Goal: Obtain resource: Download file/media

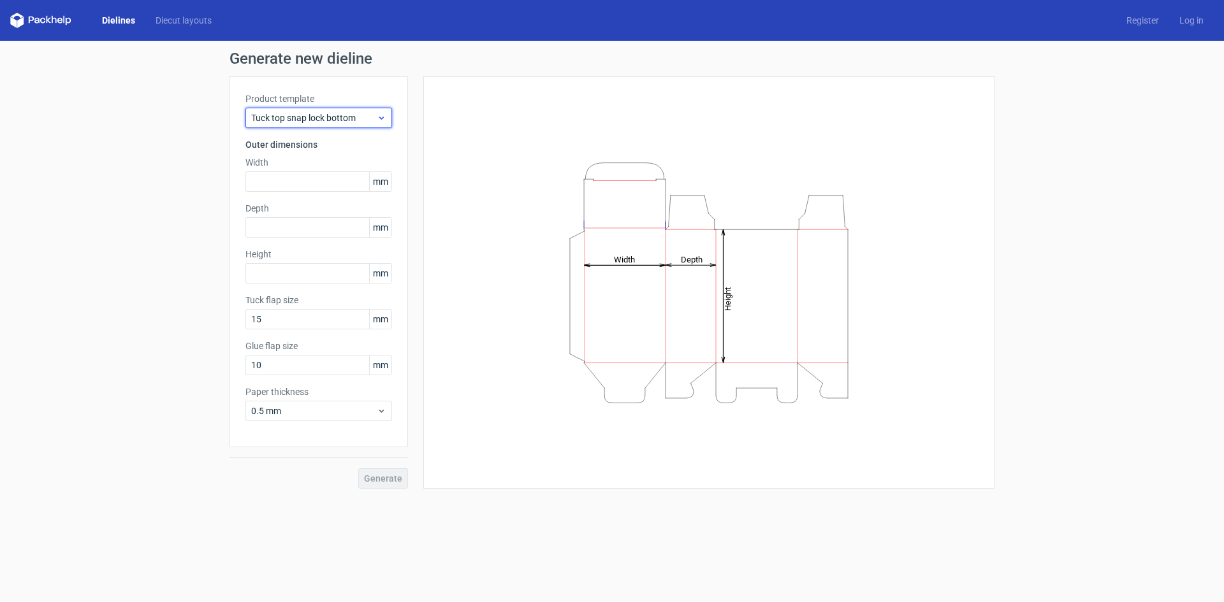
click at [326, 120] on span "Tuck top snap lock bottom" at bounding box center [314, 118] width 126 height 13
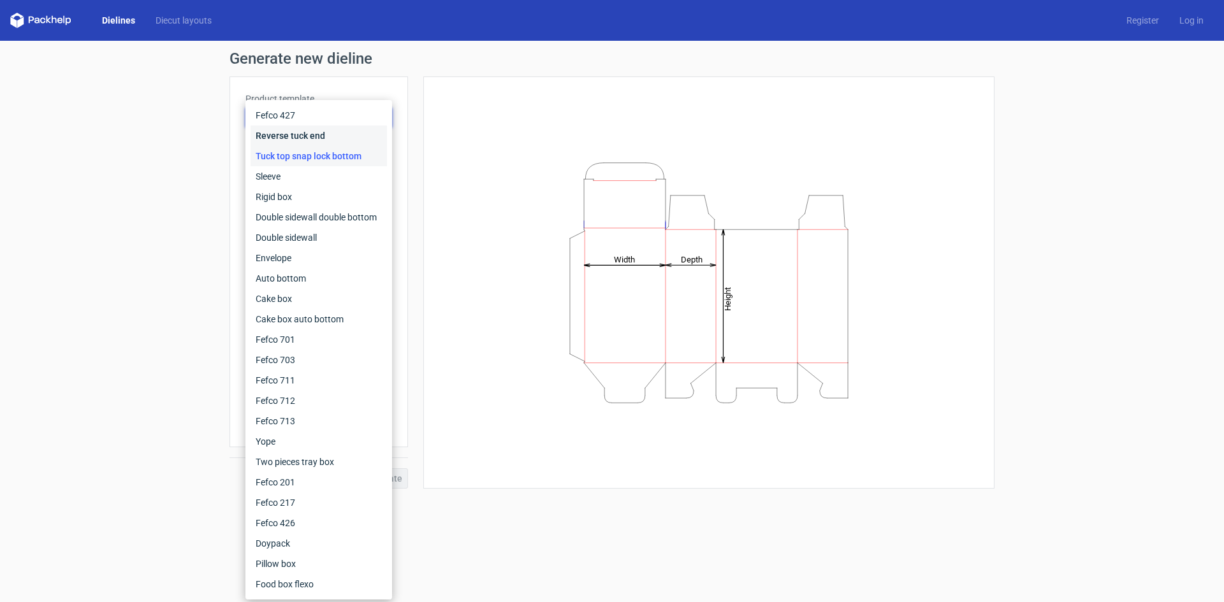
click at [331, 129] on div "Reverse tuck end" at bounding box center [318, 136] width 136 height 20
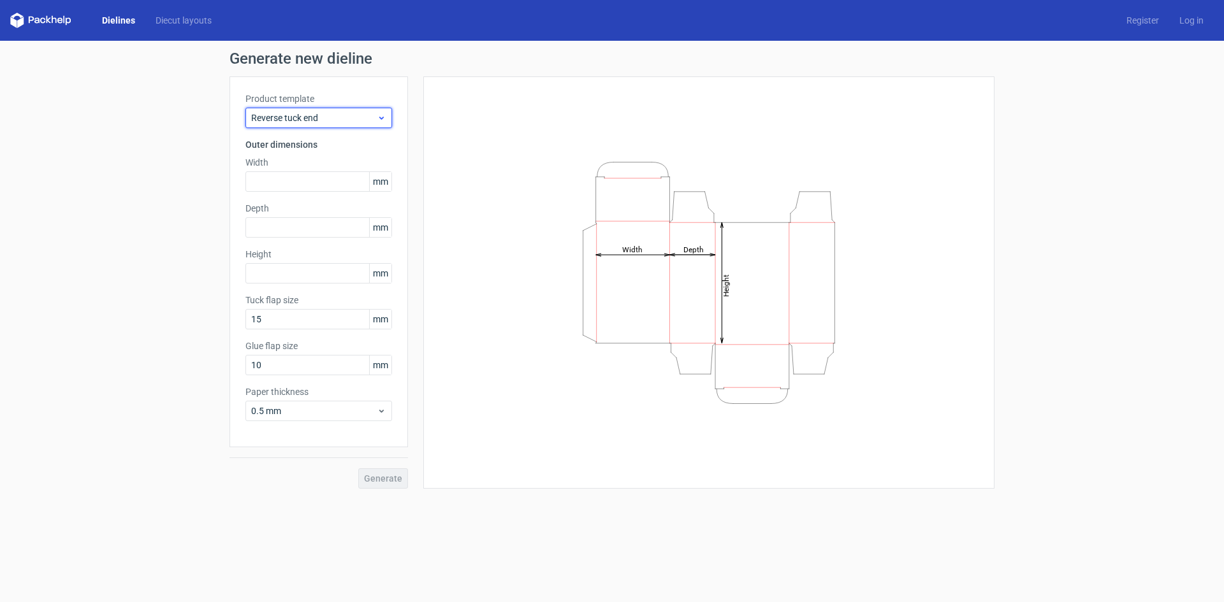
click at [368, 118] on span "Reverse tuck end" at bounding box center [314, 118] width 126 height 13
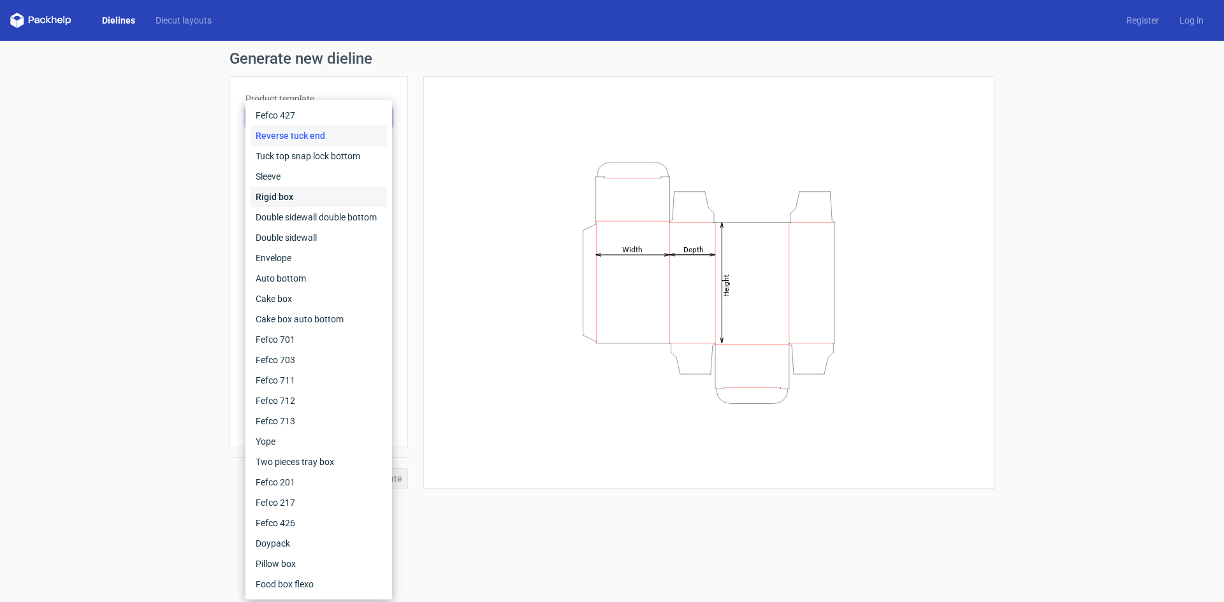
click at [317, 189] on div "Rigid box" at bounding box center [318, 197] width 136 height 20
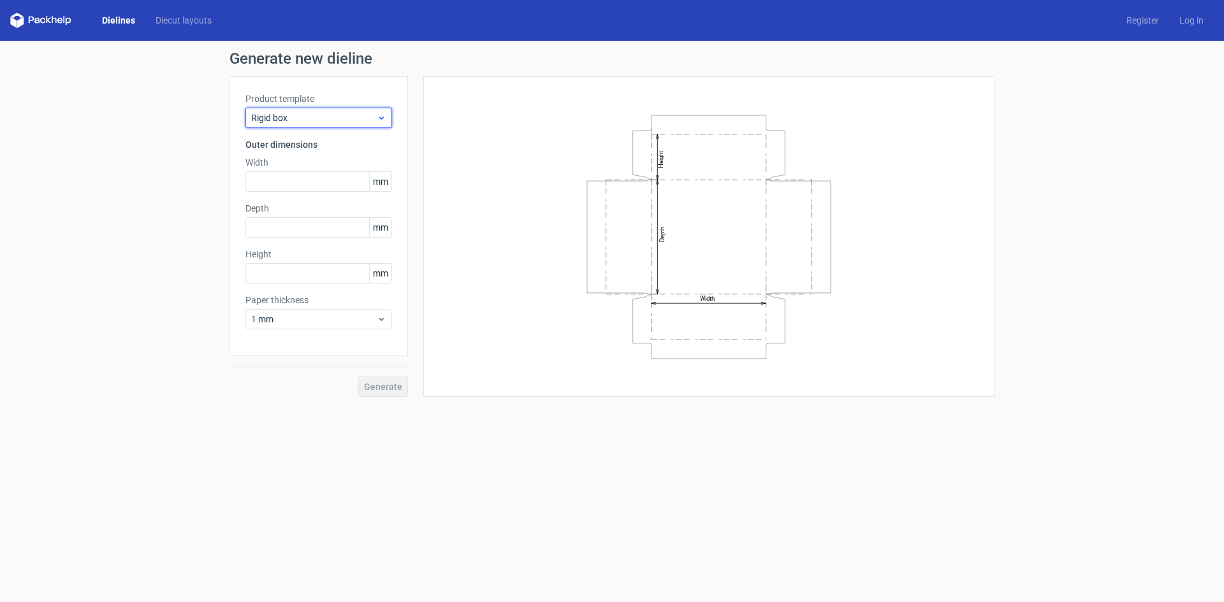
click at [334, 121] on span "Rigid box" at bounding box center [314, 118] width 126 height 13
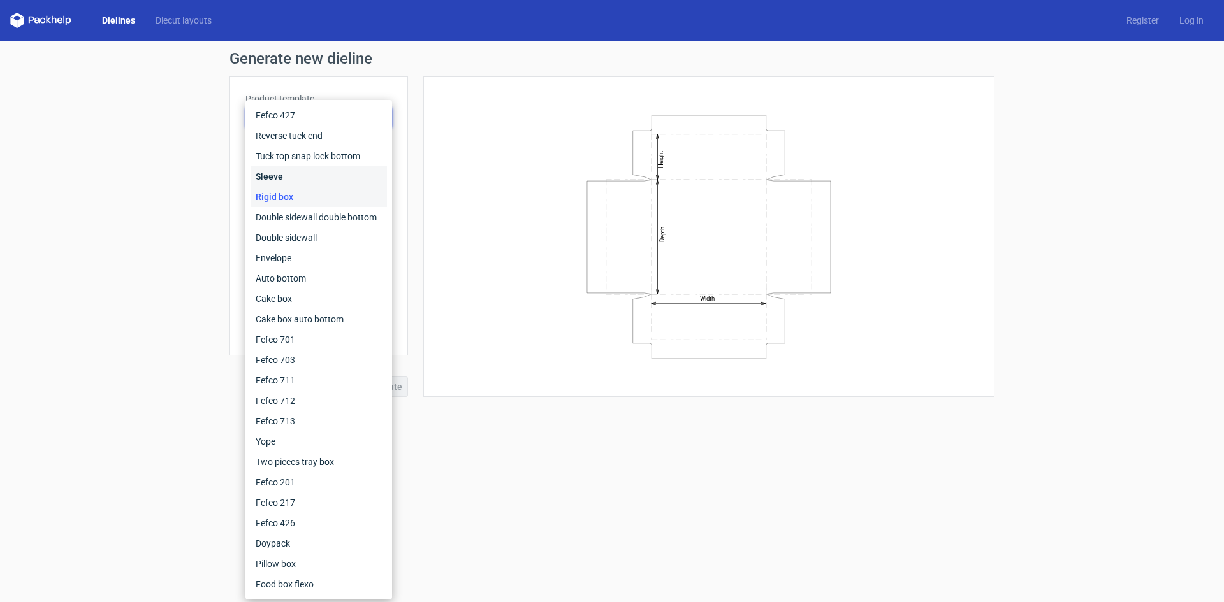
click at [326, 178] on div "Sleeve" at bounding box center [318, 176] width 136 height 20
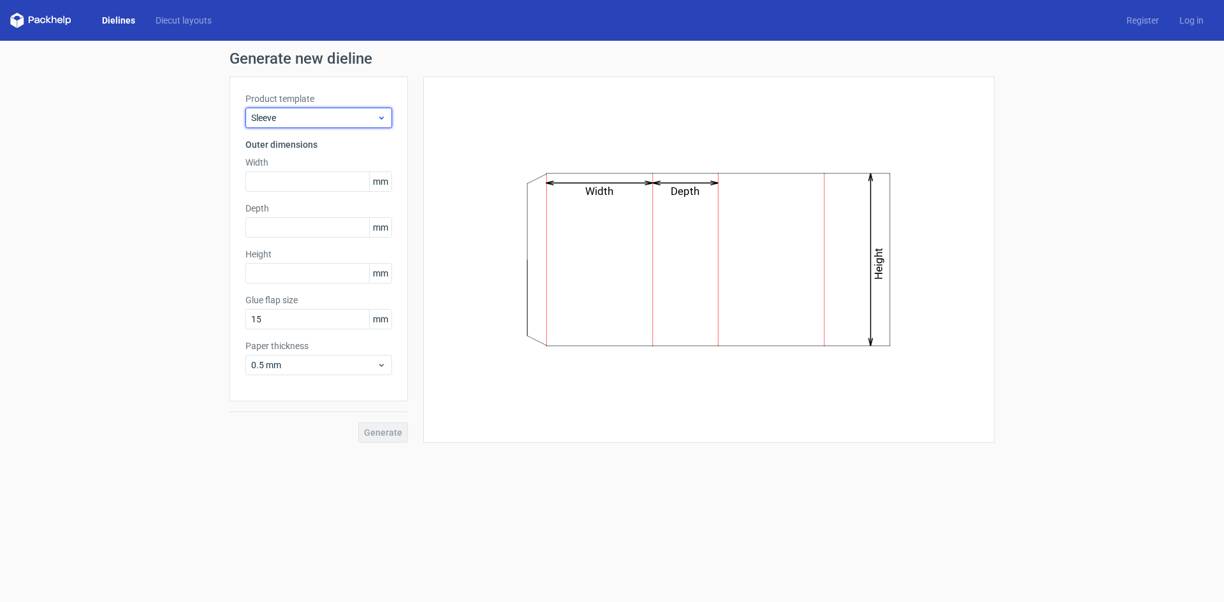
click at [341, 124] on div "Sleeve" at bounding box center [318, 118] width 147 height 20
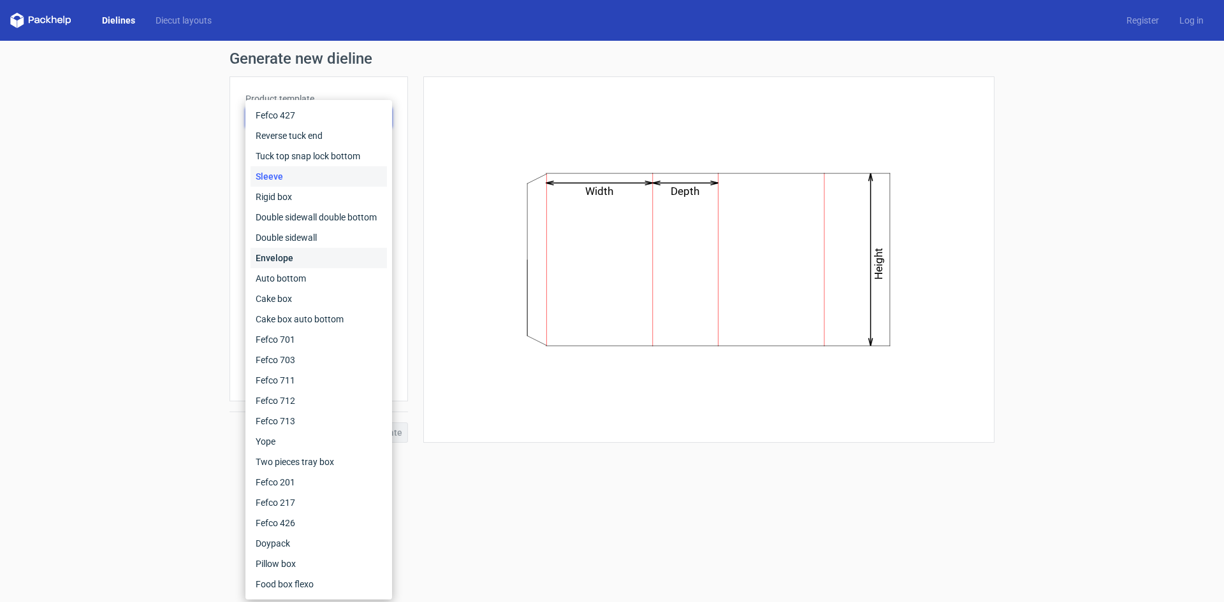
click at [334, 259] on div "Envelope" at bounding box center [318, 258] width 136 height 20
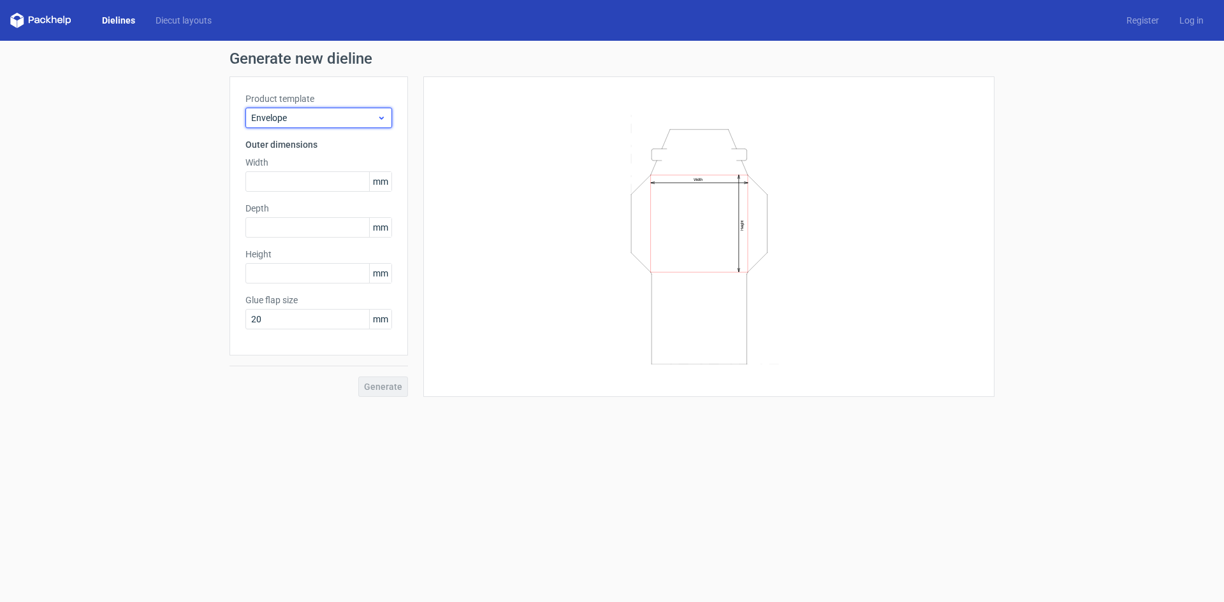
click at [319, 118] on span "Envelope" at bounding box center [314, 118] width 126 height 13
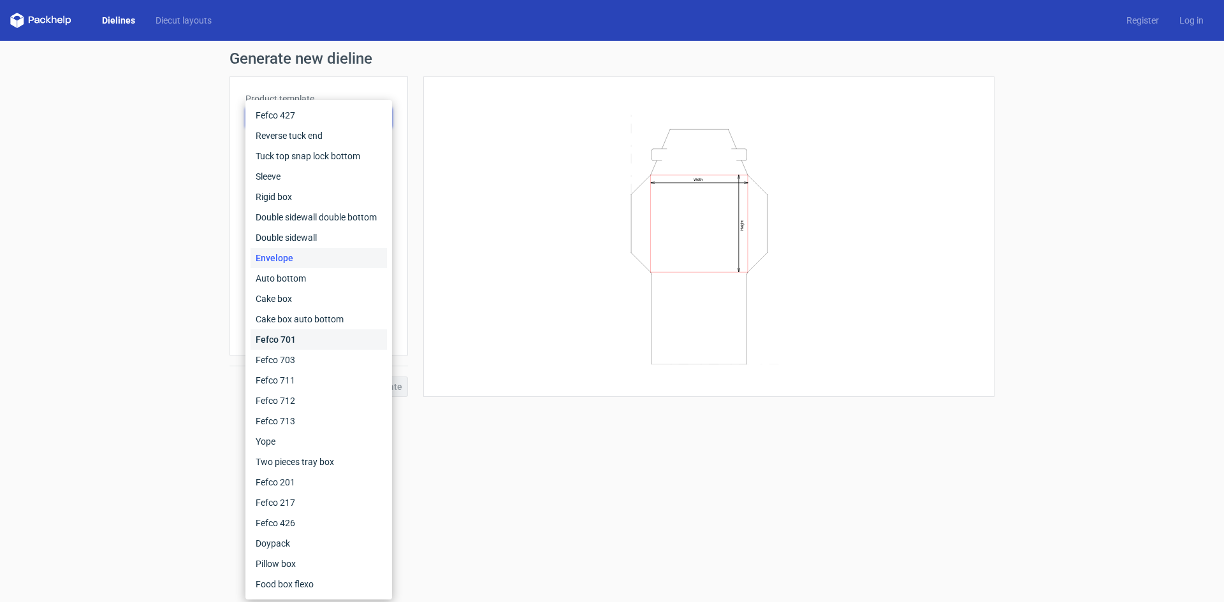
click at [312, 342] on div "Fefco 701" at bounding box center [318, 340] width 136 height 20
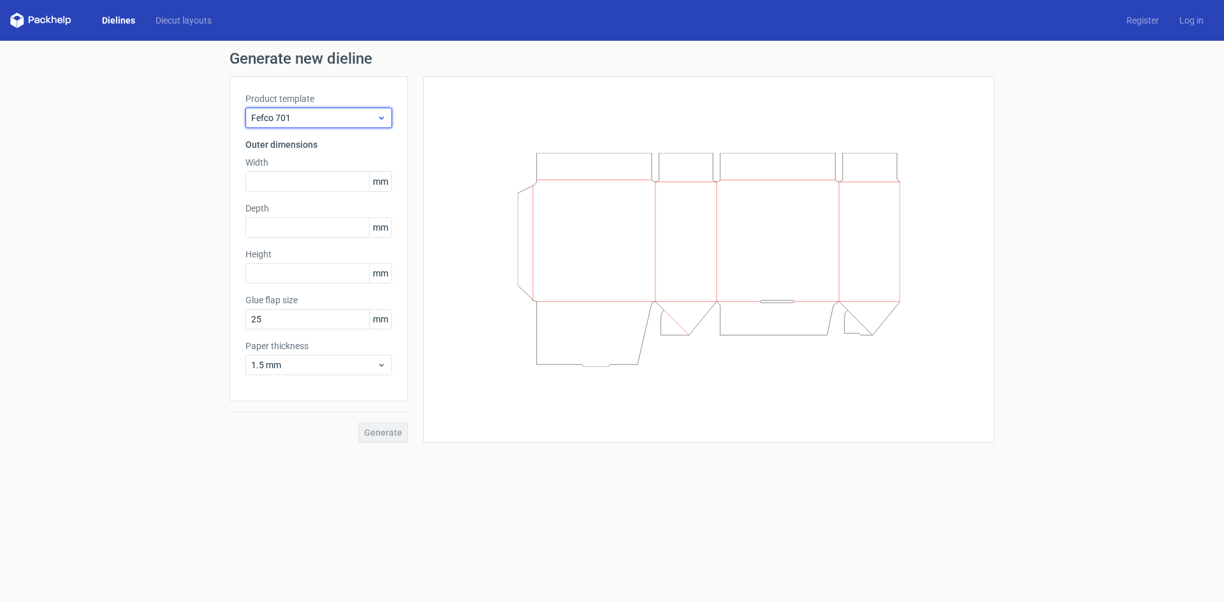
click at [352, 121] on span "Fefco 701" at bounding box center [314, 118] width 126 height 13
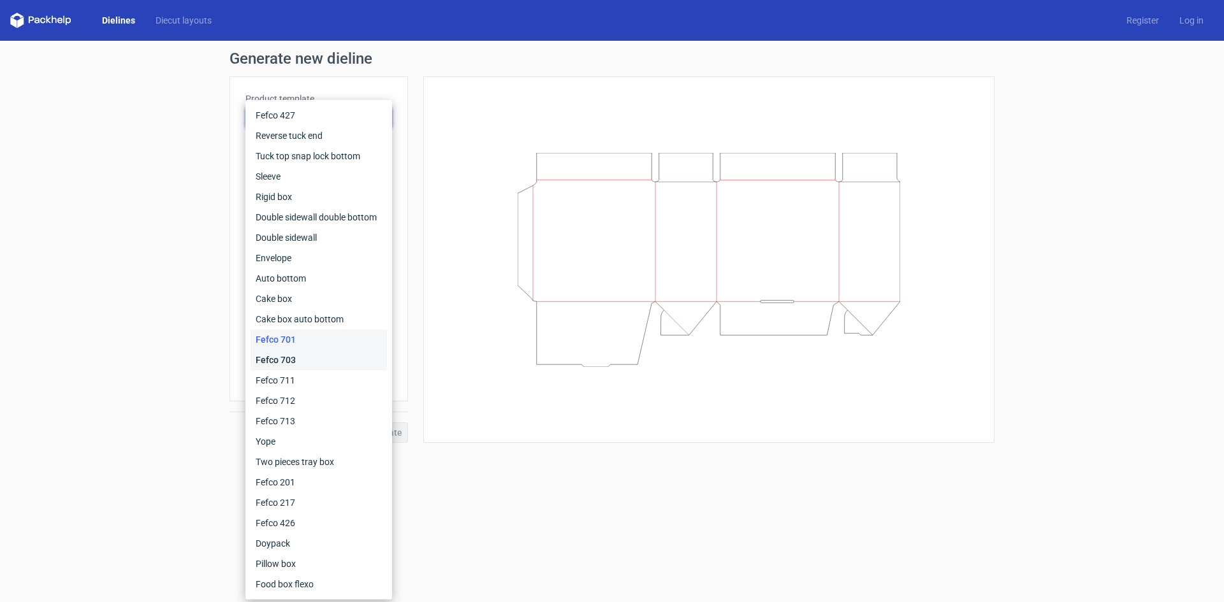
click at [325, 368] on div "Fefco 703" at bounding box center [318, 360] width 136 height 20
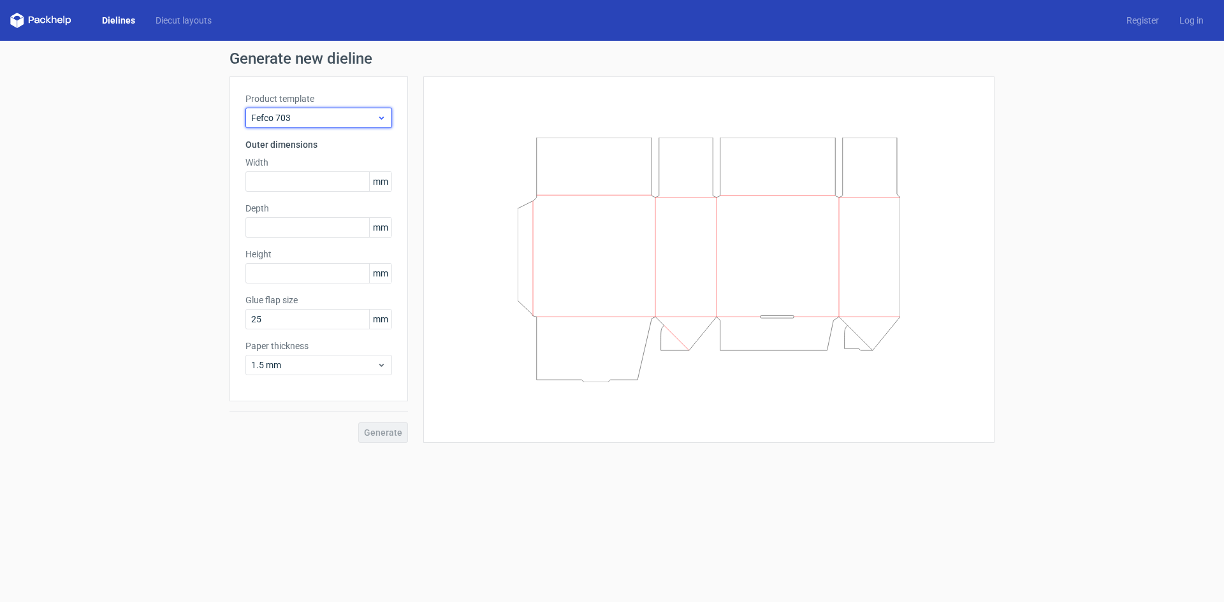
click at [347, 112] on span "Fefco 703" at bounding box center [314, 118] width 126 height 13
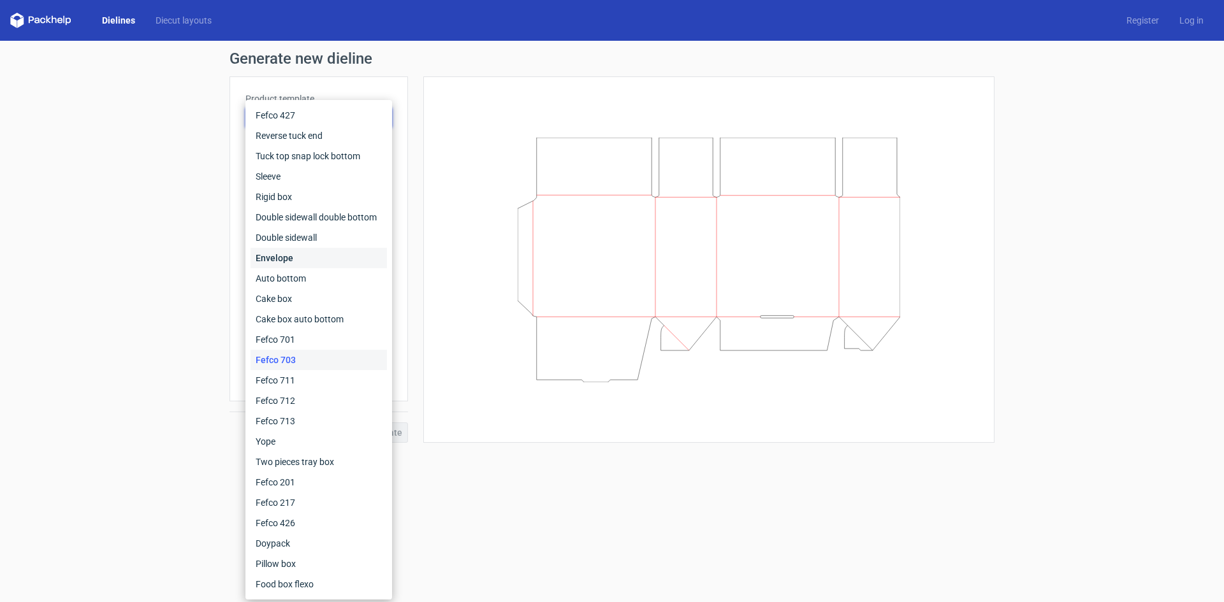
click at [330, 249] on div "Envelope" at bounding box center [318, 258] width 136 height 20
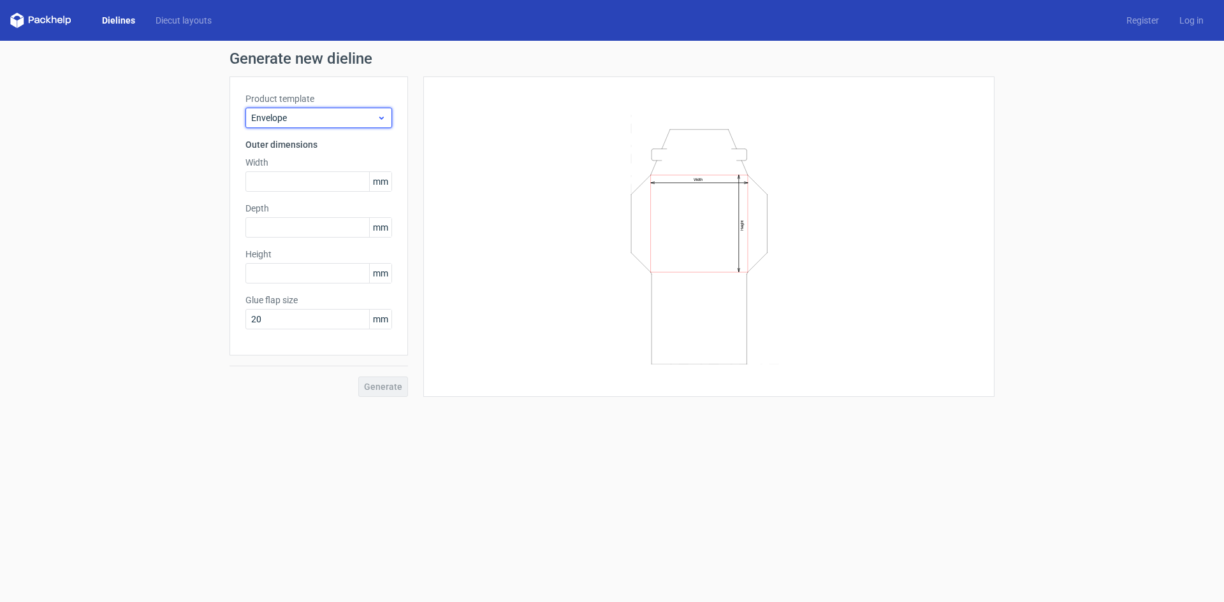
click at [343, 110] on div "Envelope" at bounding box center [318, 118] width 147 height 20
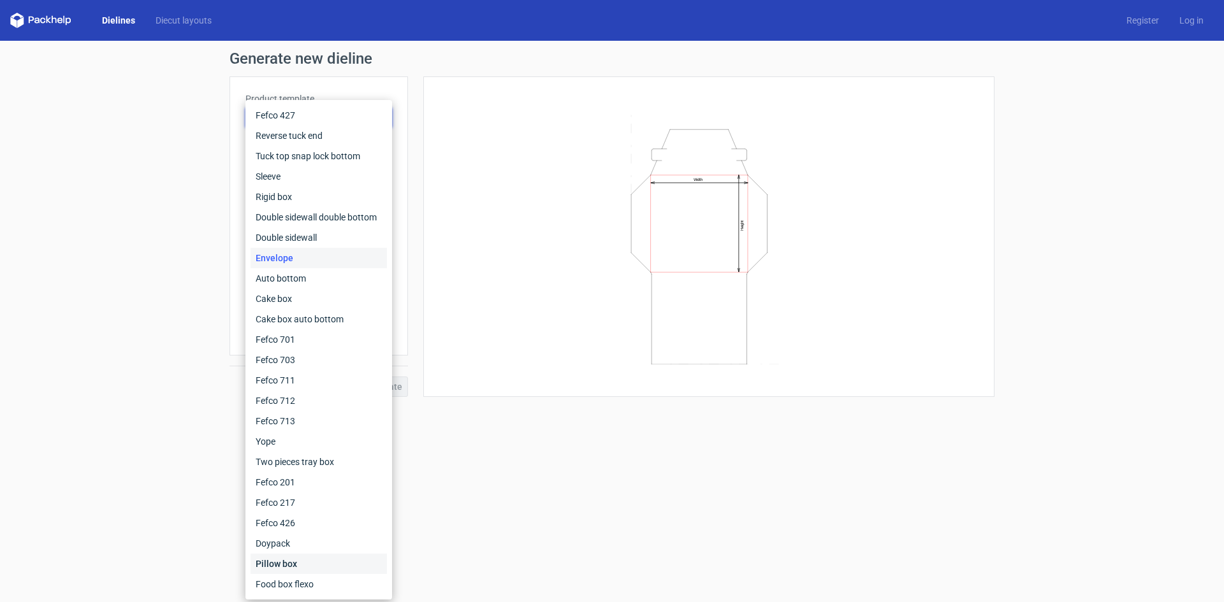
click at [313, 563] on div "Pillow box" at bounding box center [318, 564] width 136 height 20
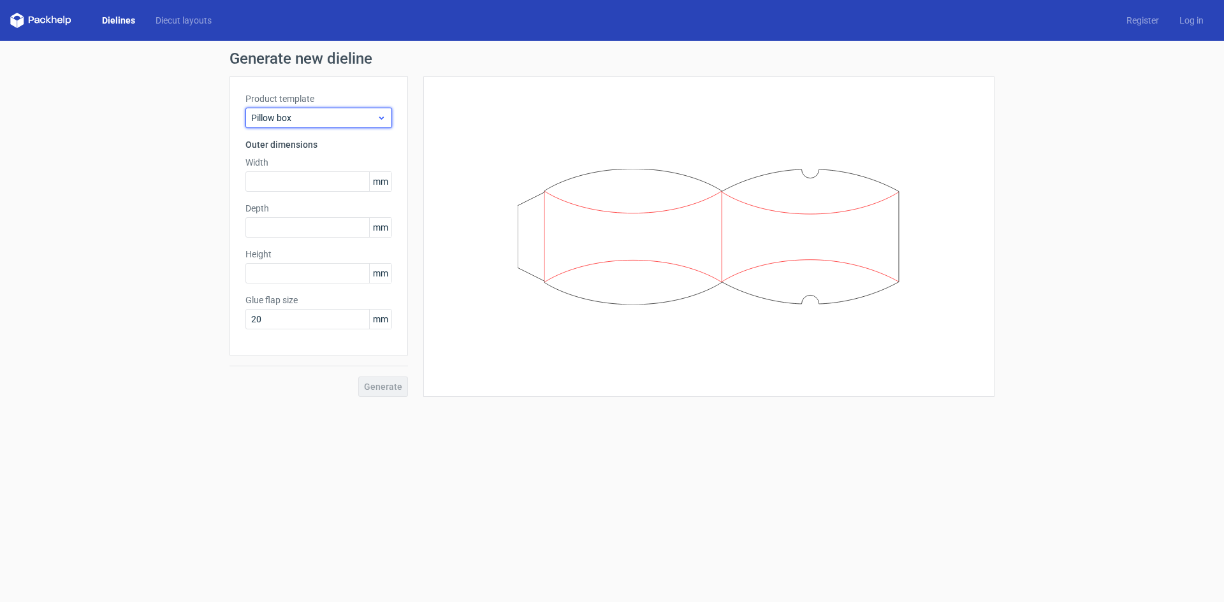
click at [372, 124] on div "Pillow box" at bounding box center [318, 118] width 147 height 20
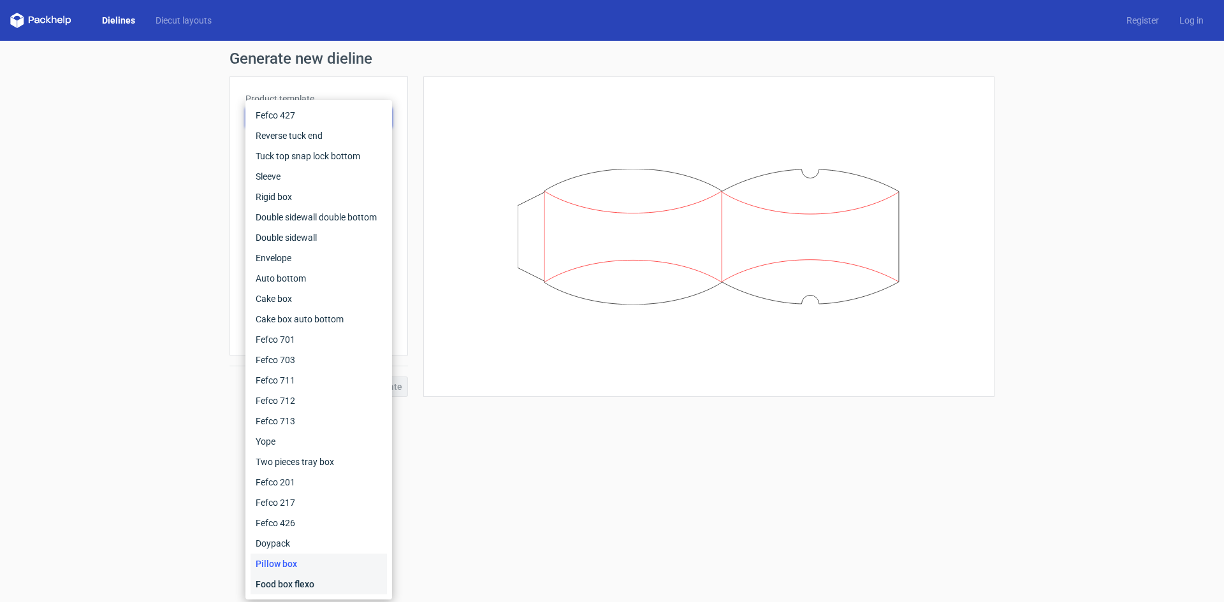
click at [306, 576] on div "Food box flexo" at bounding box center [318, 584] width 136 height 20
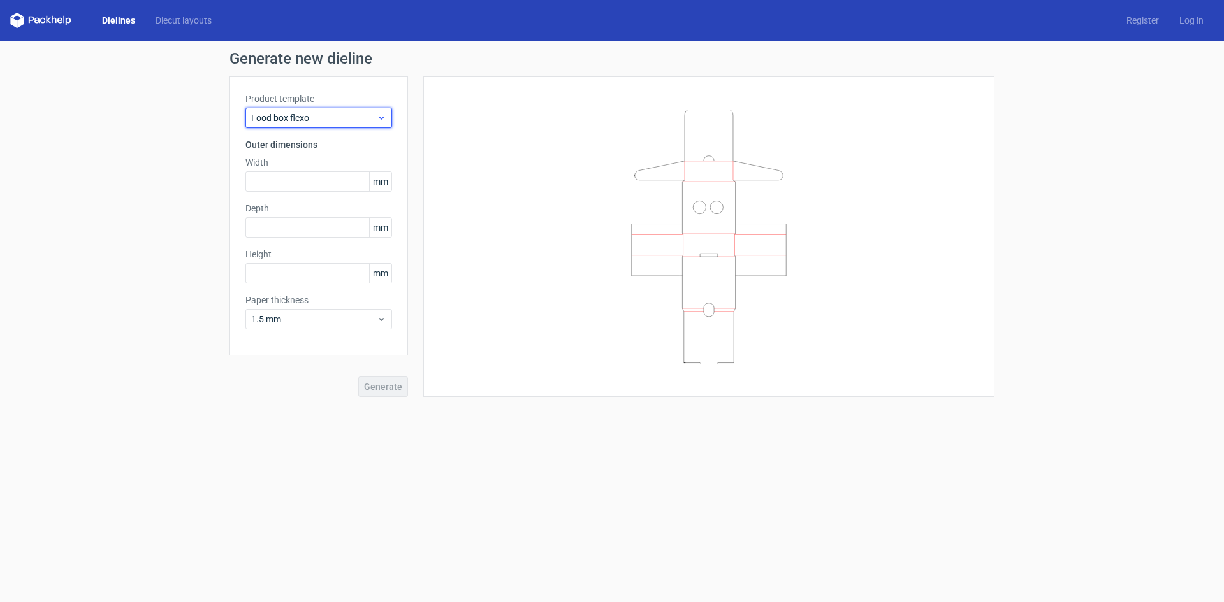
click at [332, 123] on span "Food box flexo" at bounding box center [314, 118] width 126 height 13
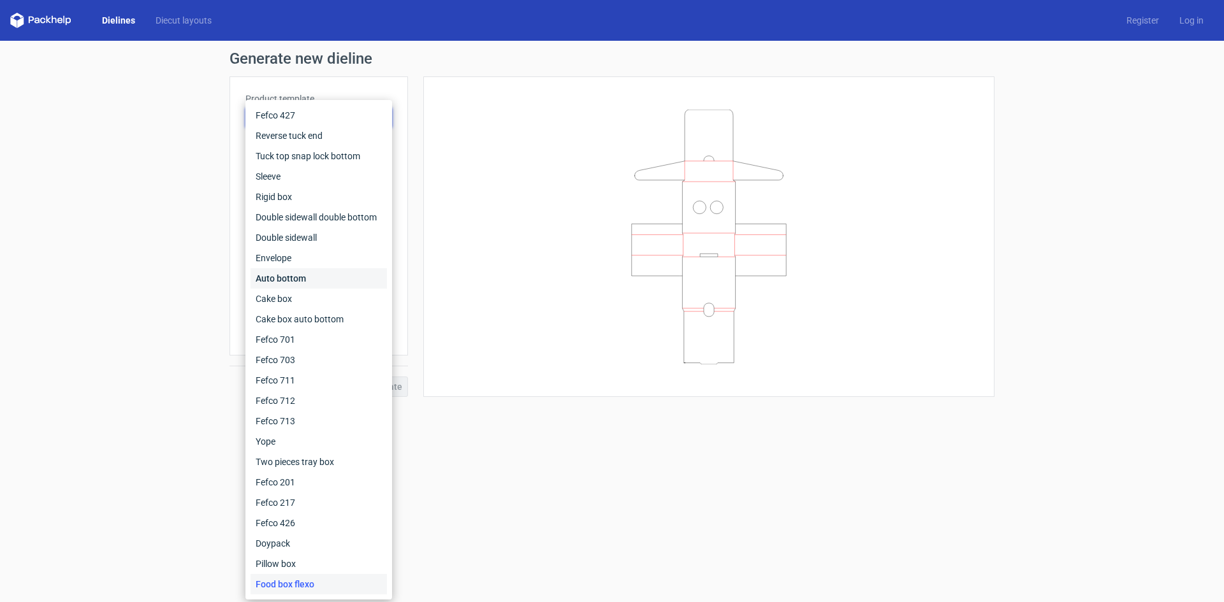
click at [330, 277] on div "Auto bottom" at bounding box center [318, 278] width 136 height 20
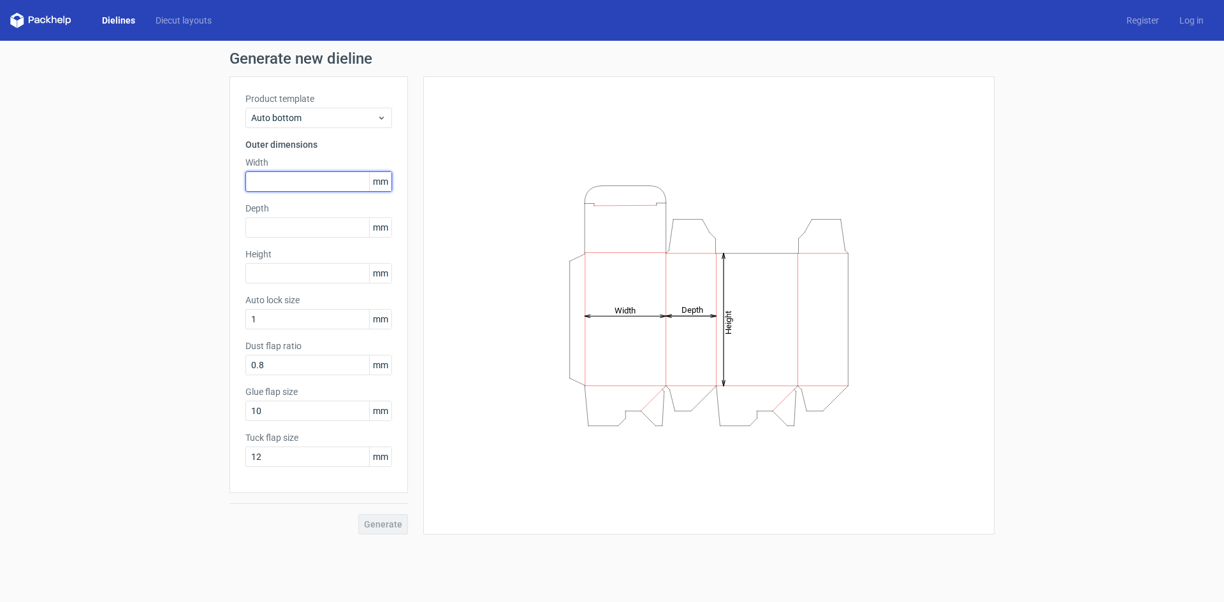
click at [307, 183] on input "text" at bounding box center [318, 181] width 147 height 20
type input "104"
click at [323, 230] on input "text" at bounding box center [318, 227] width 147 height 20
type input "80"
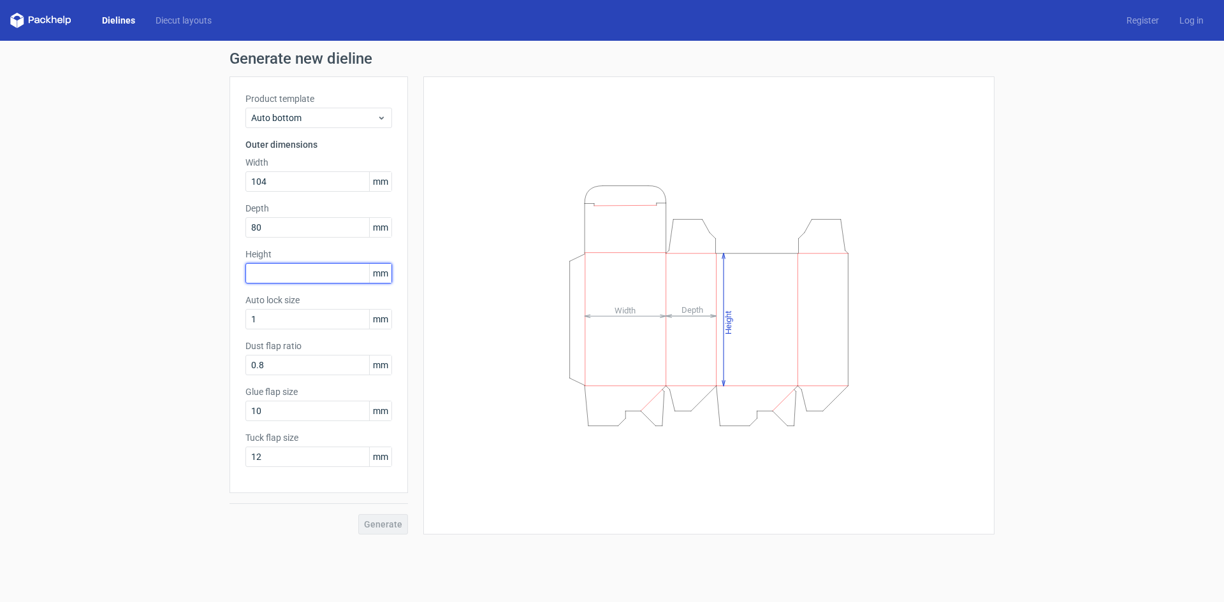
click at [321, 279] on input "text" at bounding box center [318, 273] width 147 height 20
type input "154"
click at [341, 291] on div "Product template Auto bottom Outer dimensions Width 104 mm Depth 80 mm Height 1…" at bounding box center [318, 284] width 178 height 417
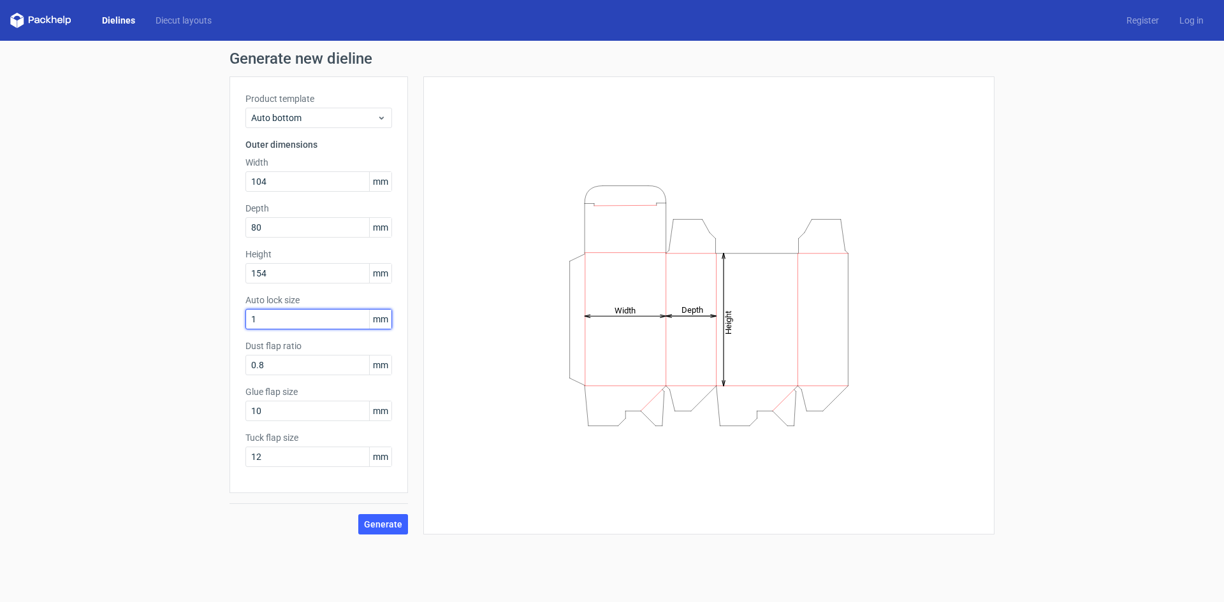
click at [324, 323] on input "1" at bounding box center [318, 319] width 147 height 20
click at [383, 525] on span "Generate" at bounding box center [383, 524] width 38 height 9
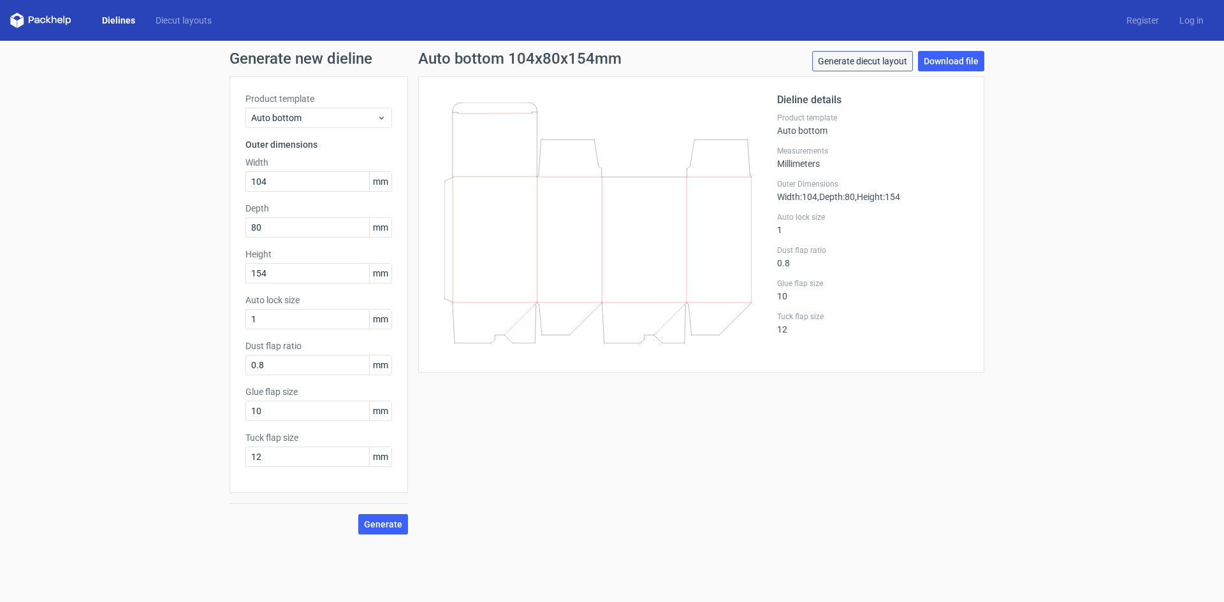
click at [908, 61] on link "Generate diecut layout" at bounding box center [862, 61] width 101 height 20
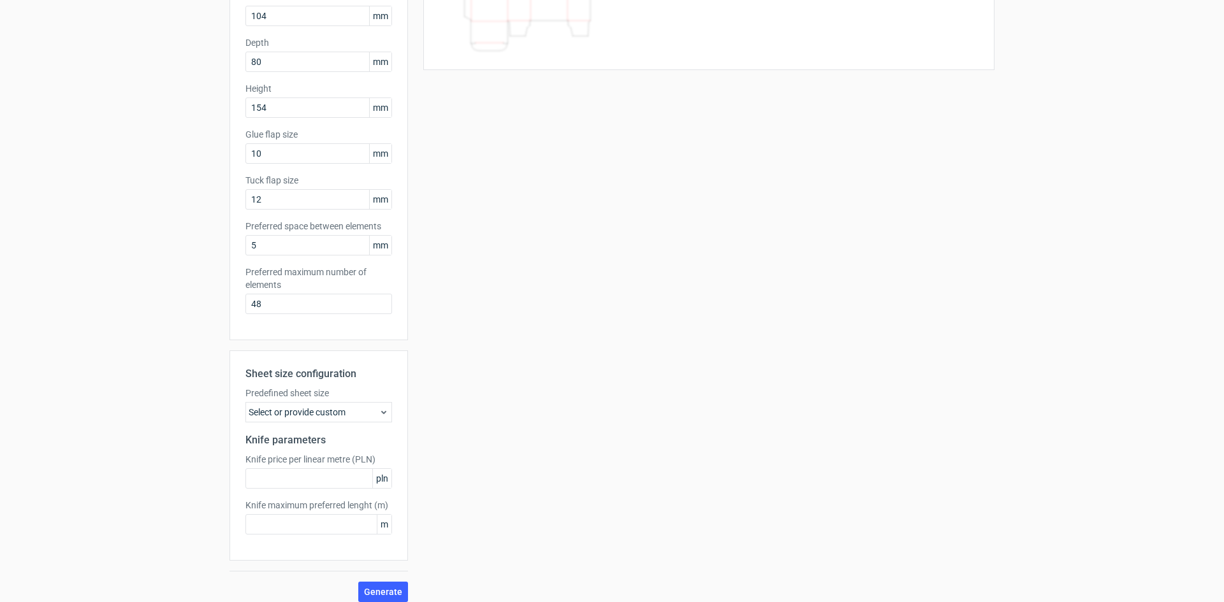
scroll to position [166, 0]
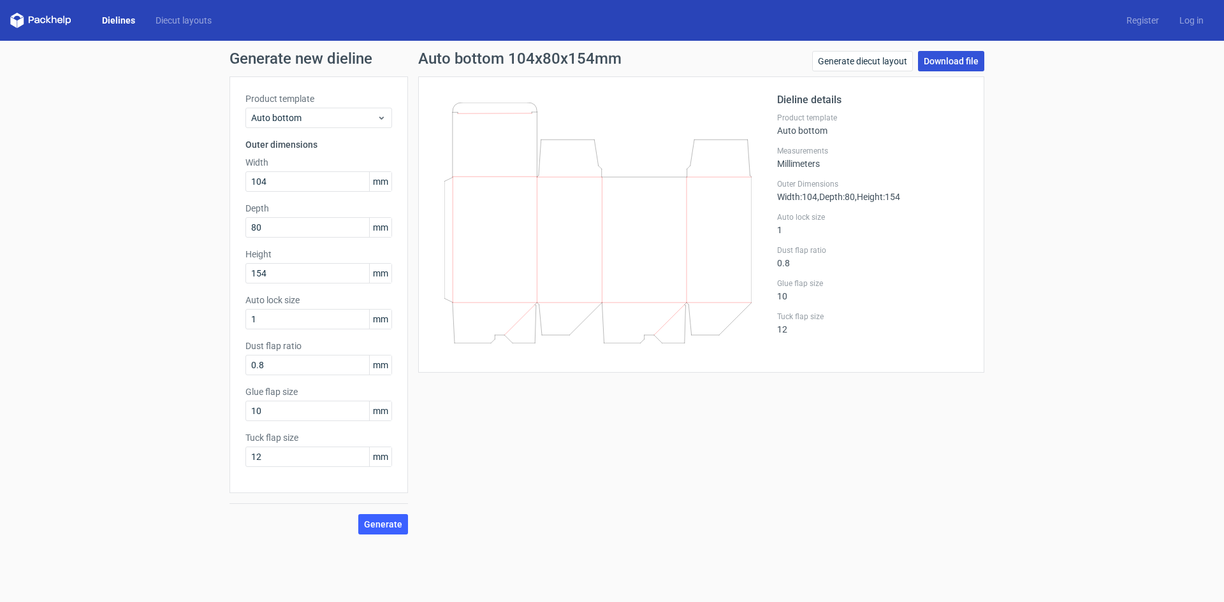
click at [946, 57] on link "Download file" at bounding box center [951, 61] width 66 height 20
